Goal: Task Accomplishment & Management: Use online tool/utility

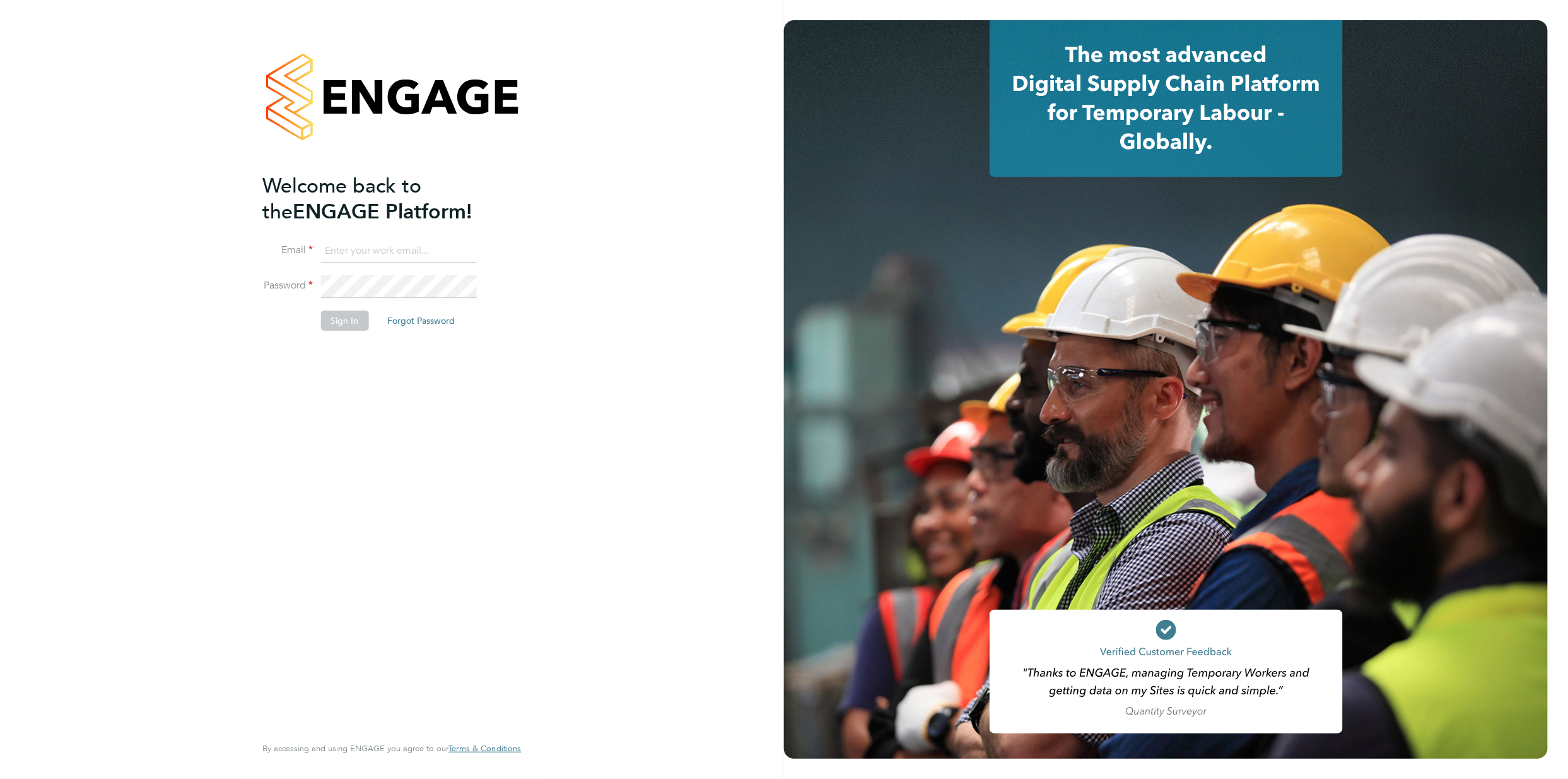
type input "[PERSON_NAME][EMAIL_ADDRESS][PERSON_NAME][DOMAIN_NAME]"
click at [351, 326] on button "Sign In" at bounding box center [344, 321] width 48 height 20
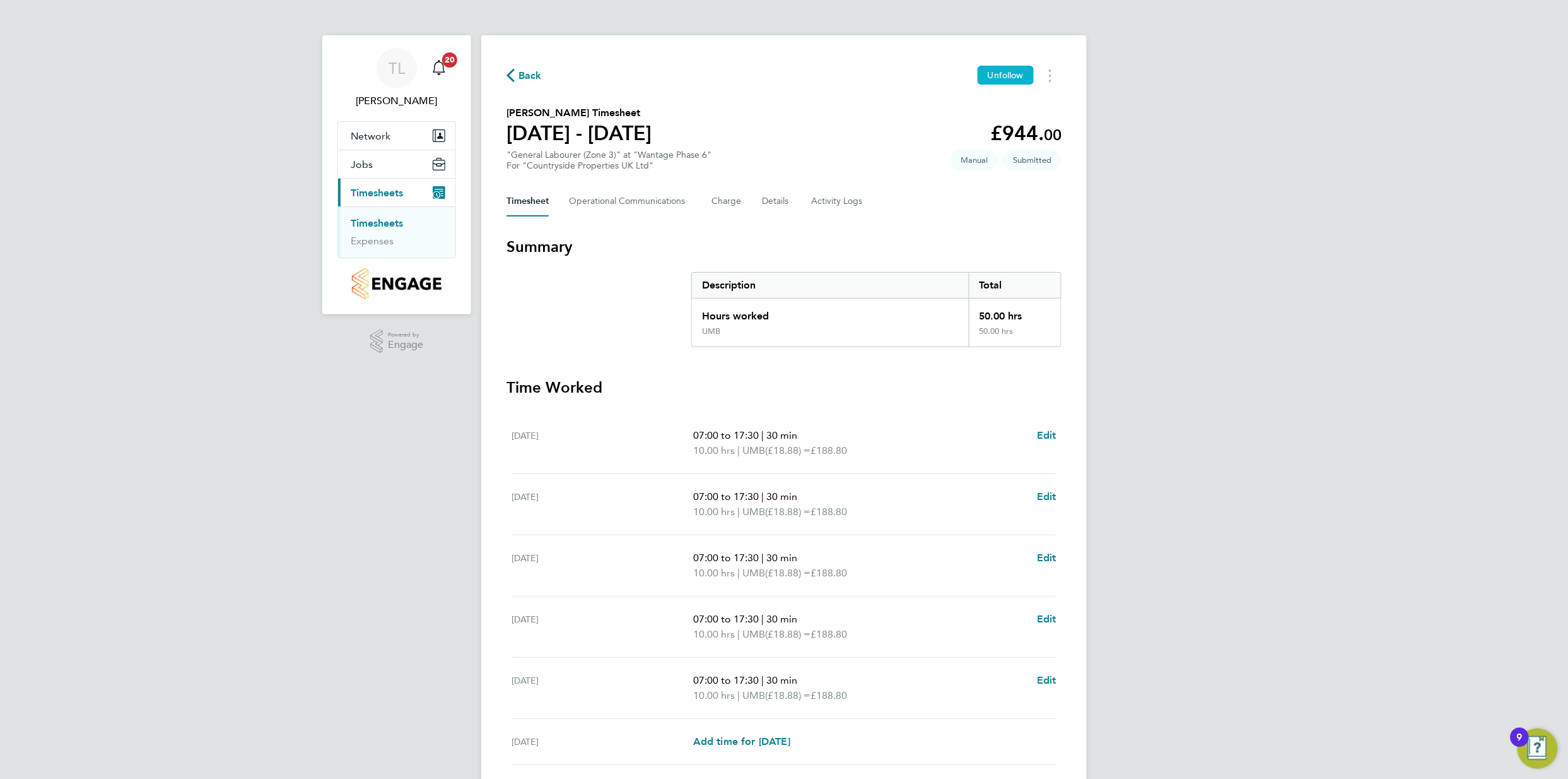
click at [1022, 72] on span "Unfollow" at bounding box center [1006, 75] width 36 height 12
click at [1047, 79] on button "Timesheets Menu" at bounding box center [1050, 75] width 22 height 19
click at [1103, 69] on div "TL Tony Lamb Notifications 20 Applications: Network Team Members Sites Jobs Vac…" at bounding box center [784, 461] width 1568 height 922
